Goal: Check status: Check status

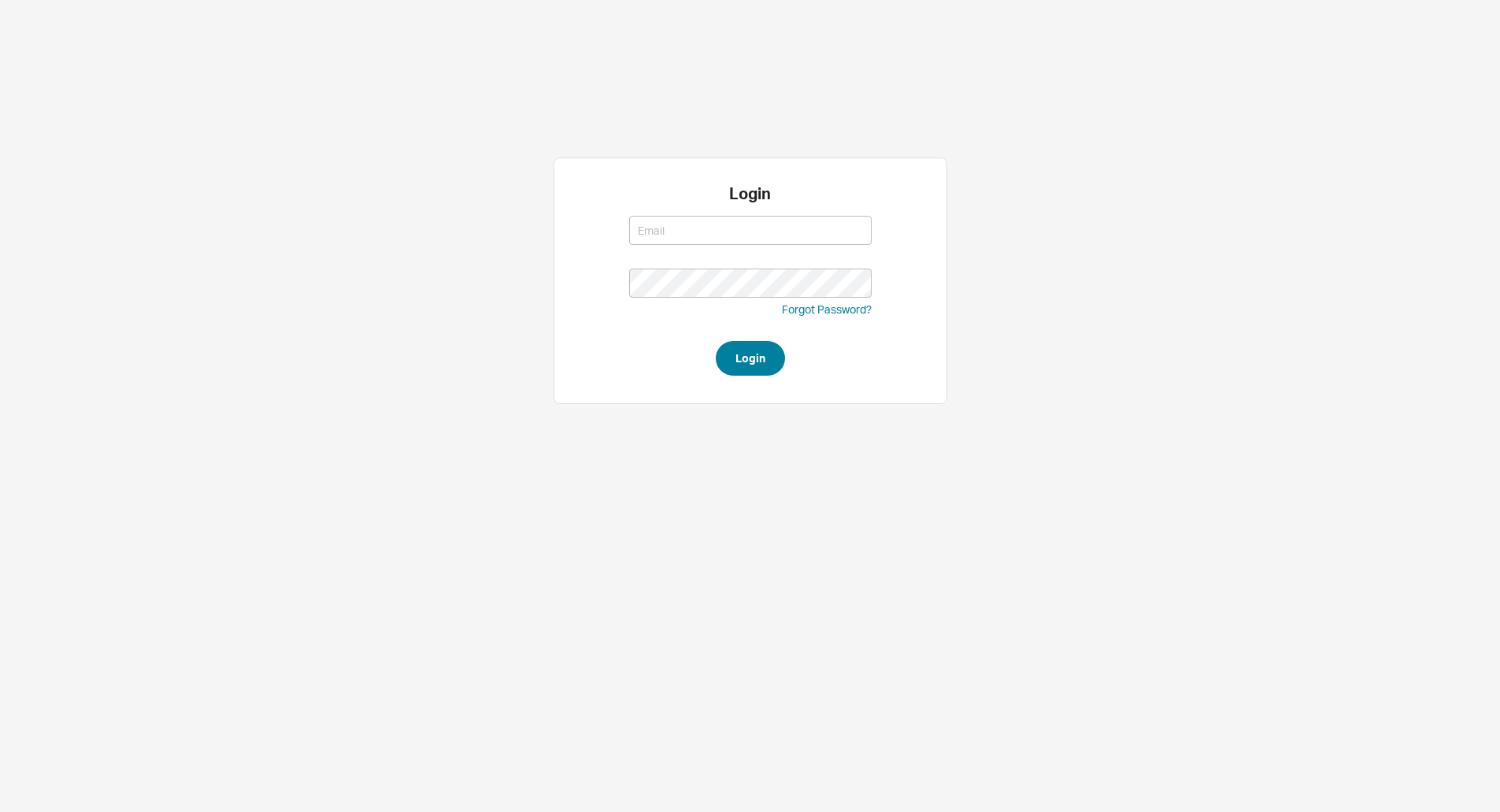
type input "ANGEL@asbathnj.com"
click at [738, 359] on button "Login" at bounding box center [750, 359] width 70 height 35
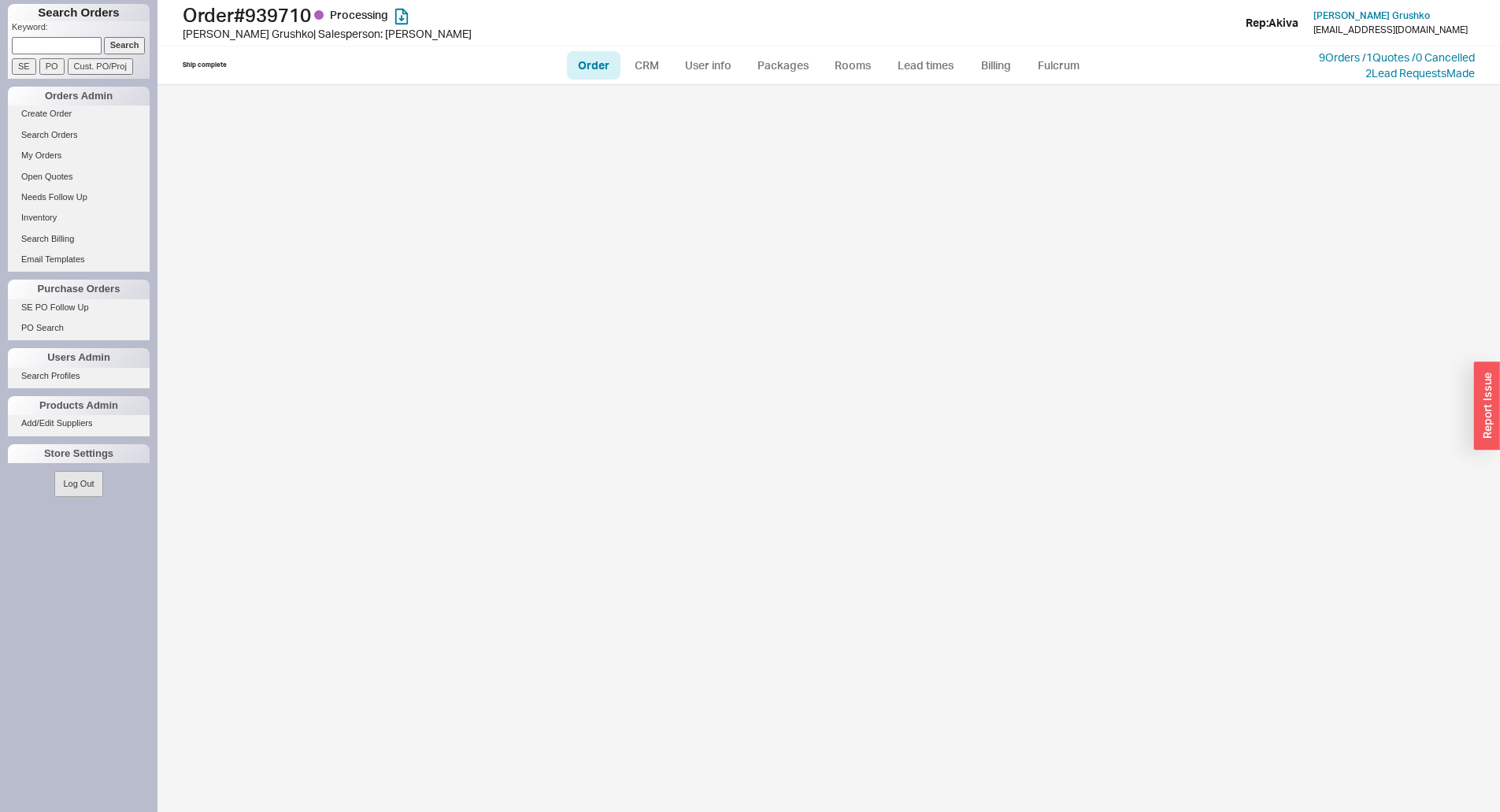
select select "LOW"
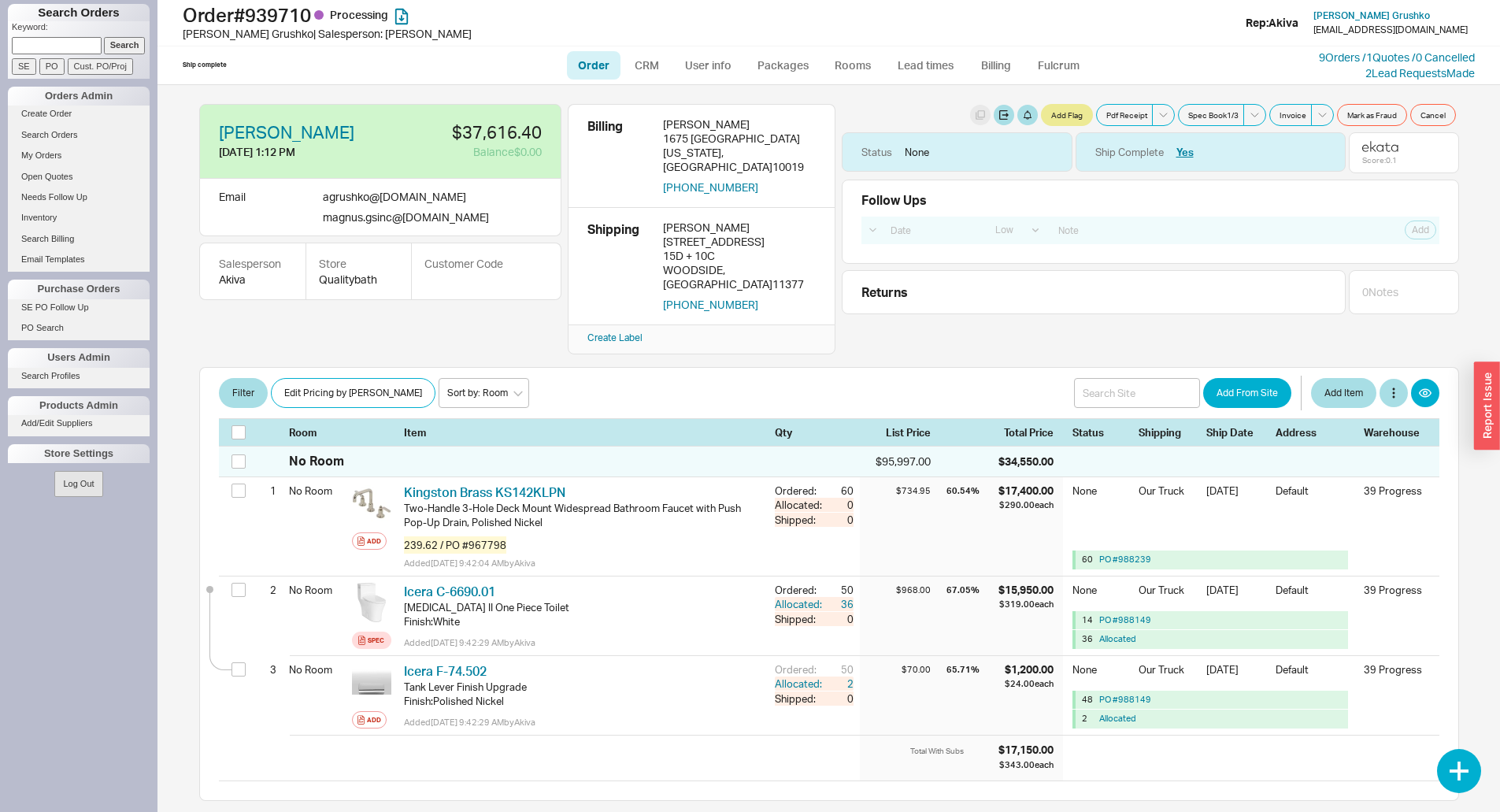
click at [43, 48] on input at bounding box center [57, 45] width 90 height 17
type input "934772"
click at [104, 37] on input "Search" at bounding box center [125, 45] width 42 height 17
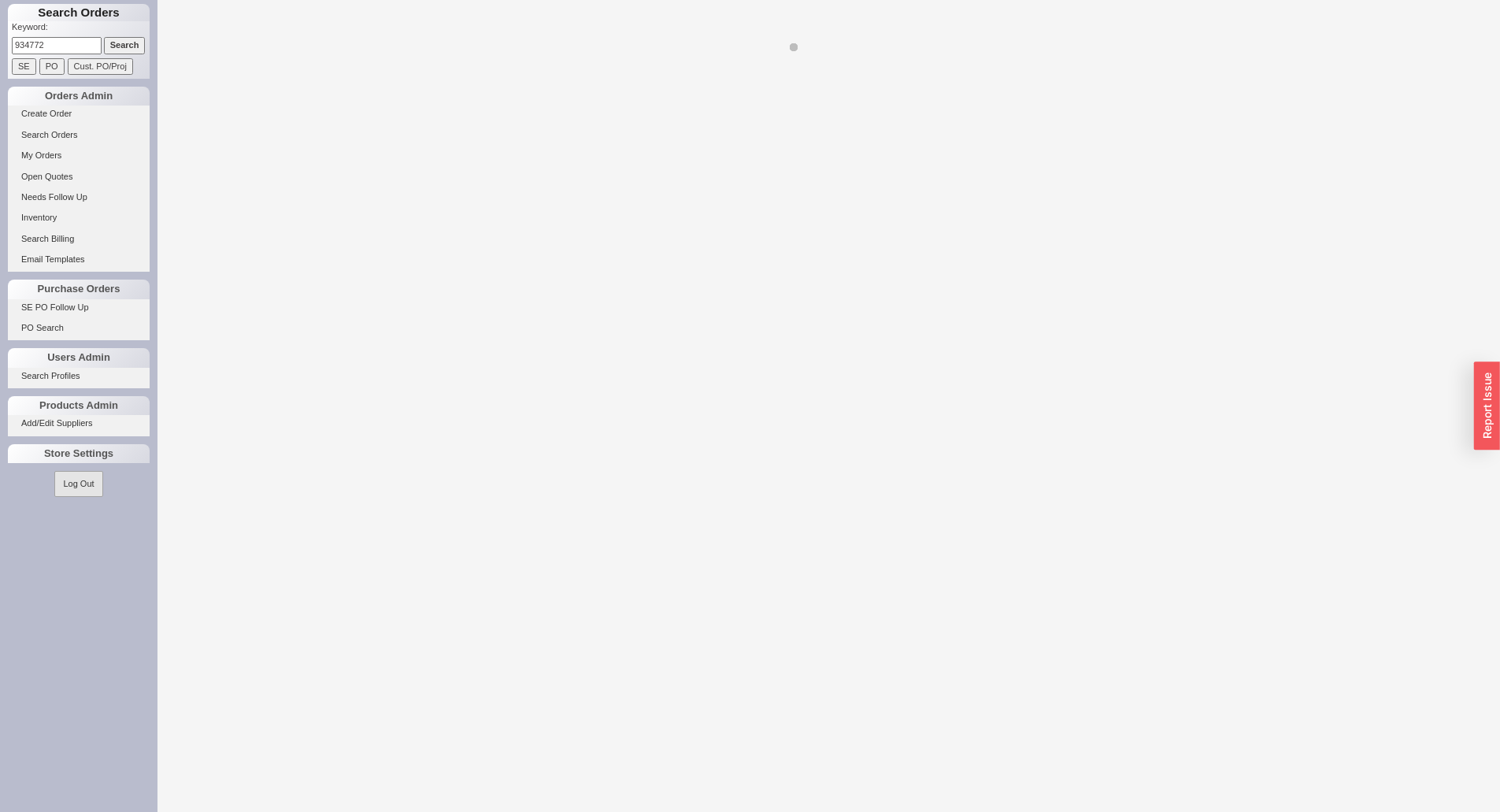
select select "LOW"
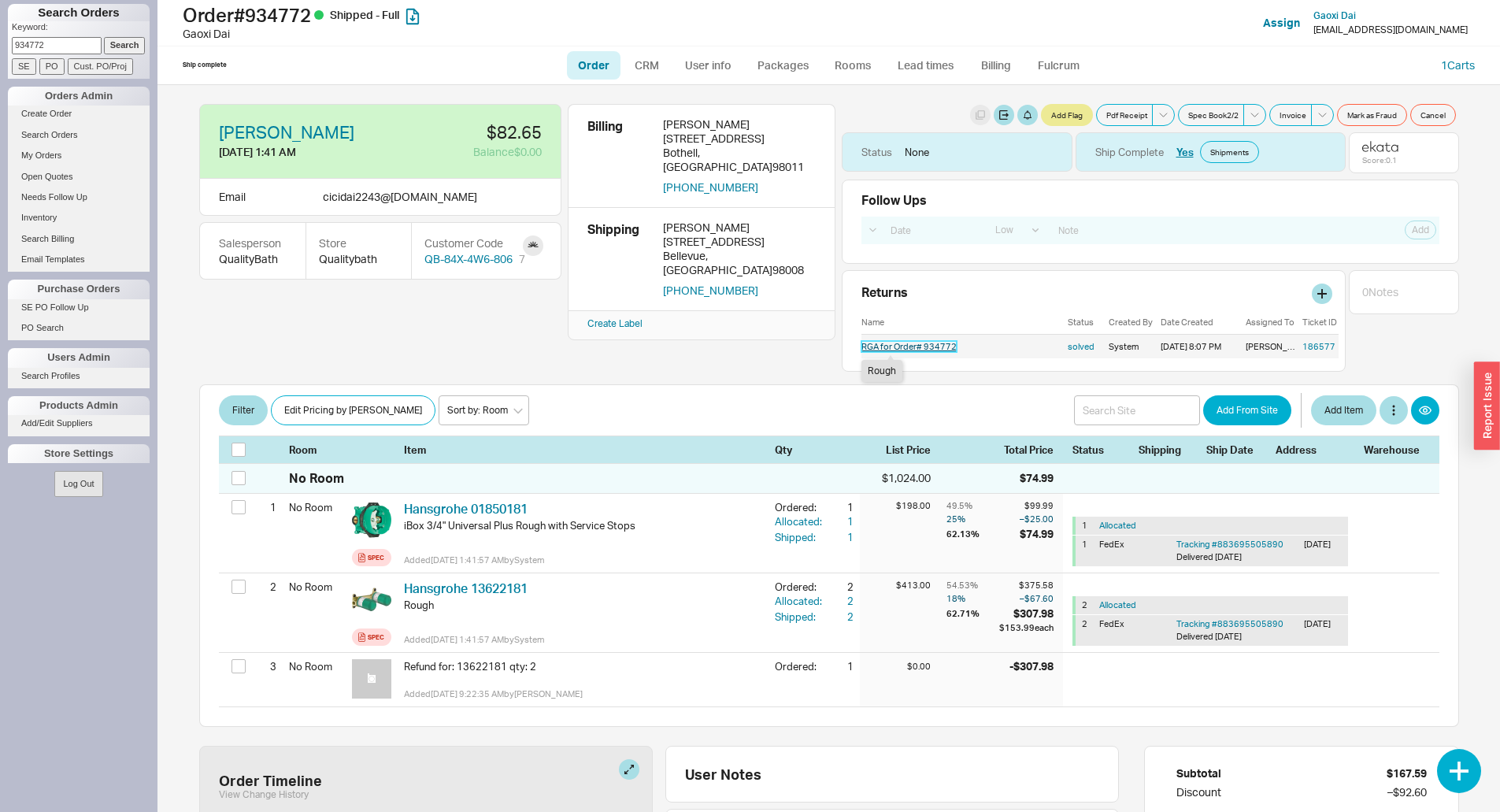
click at [908, 342] on link "RGA for Order# 934772" at bounding box center [909, 347] width 96 height 11
